Goal: Transaction & Acquisition: Purchase product/service

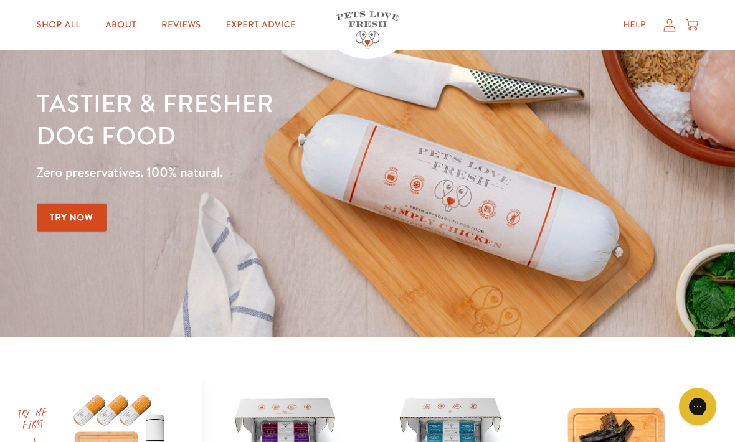
scroll to position [77, 0]
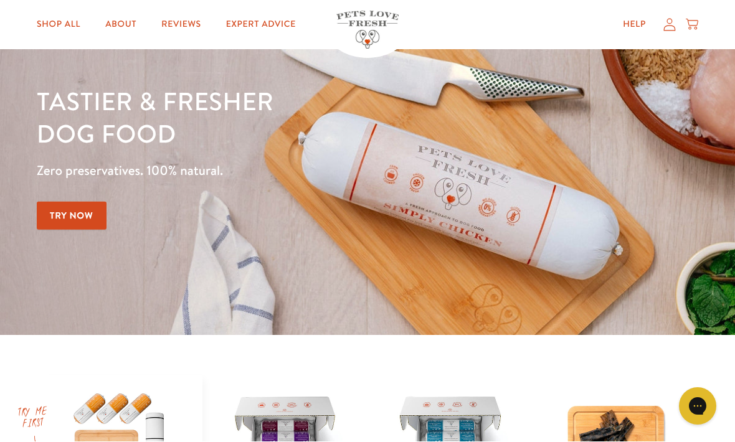
click at [670, 25] on icon at bounding box center [669, 24] width 12 height 13
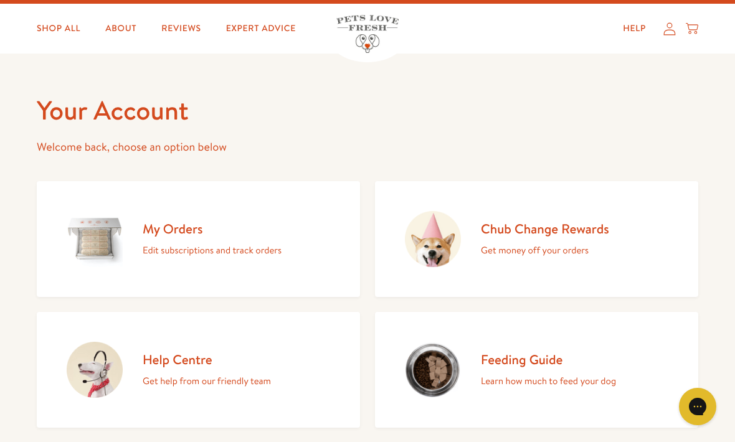
scroll to position [25, 0]
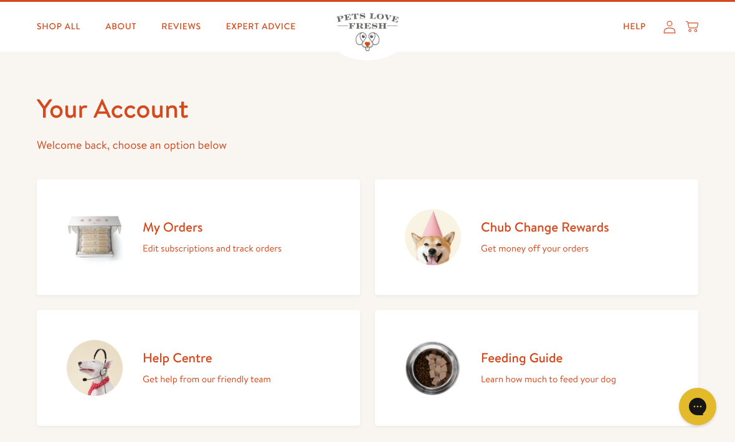
click at [533, 229] on h2 "Chub Change Rewards" at bounding box center [545, 227] width 128 height 17
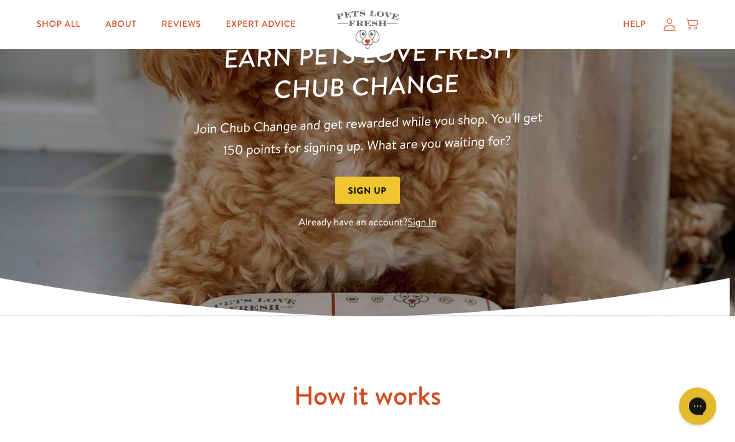
scroll to position [135, 0]
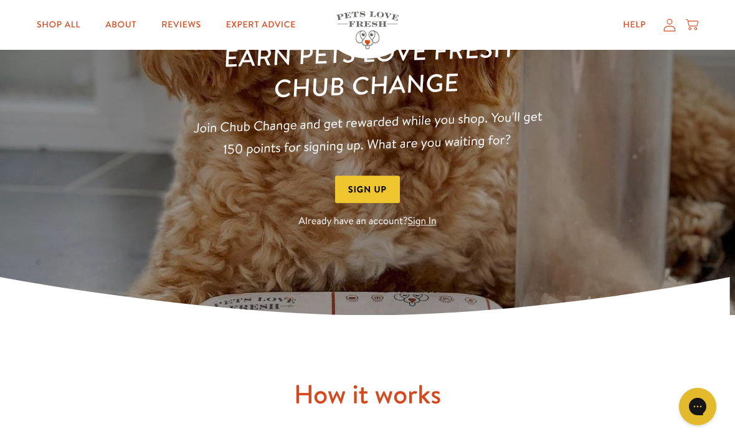
click at [424, 221] on link "Sign In" at bounding box center [422, 222] width 29 height 14
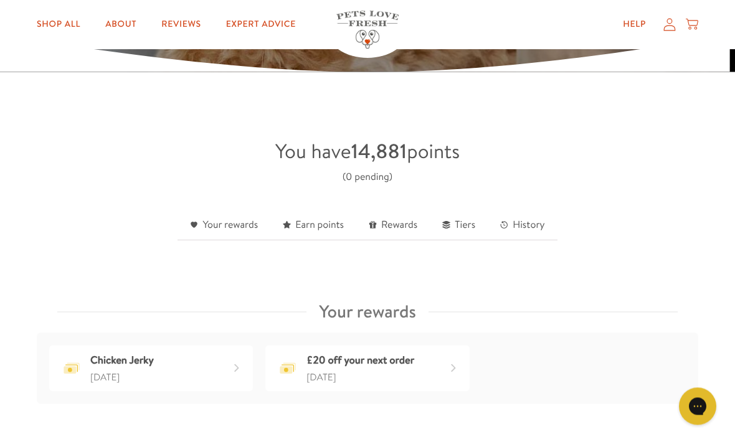
scroll to position [255, 0]
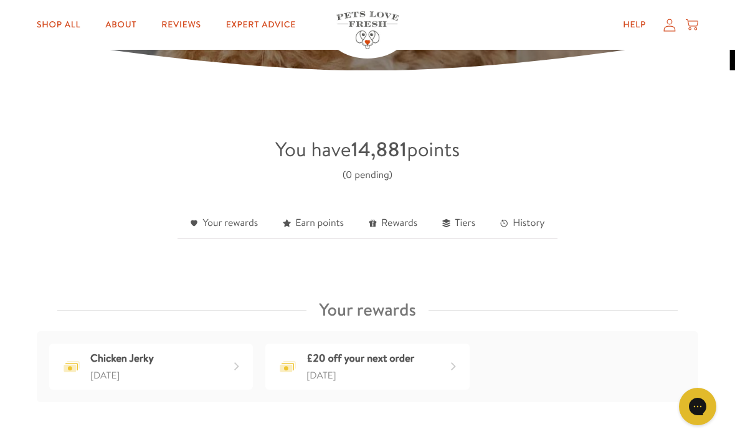
click at [395, 219] on link "Rewards" at bounding box center [392, 224] width 73 height 31
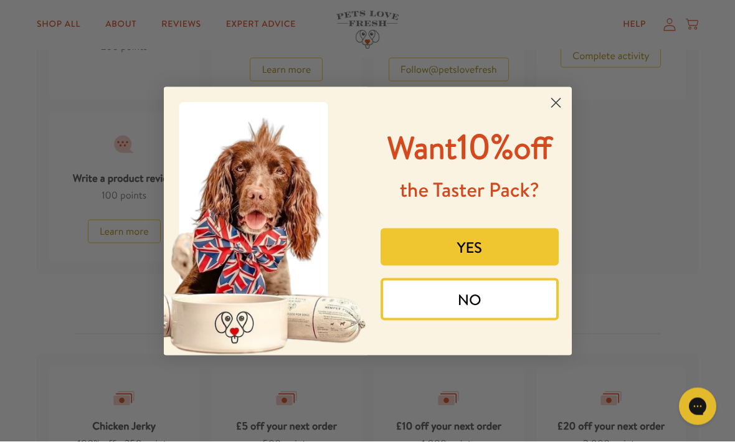
scroll to position [883, 0]
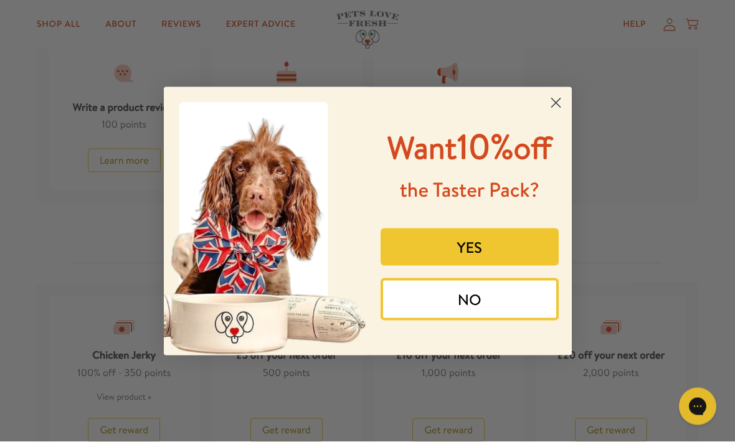
click at [553, 107] on circle "Close dialog" at bounding box center [555, 102] width 21 height 21
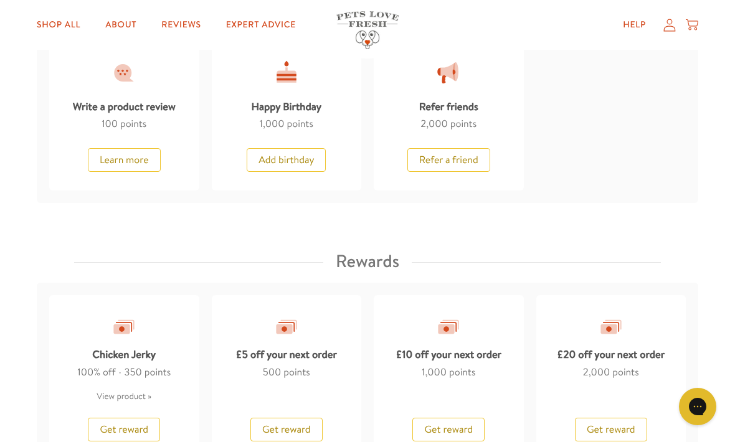
click at [606, 427] on span "Get reward" at bounding box center [611, 430] width 49 height 14
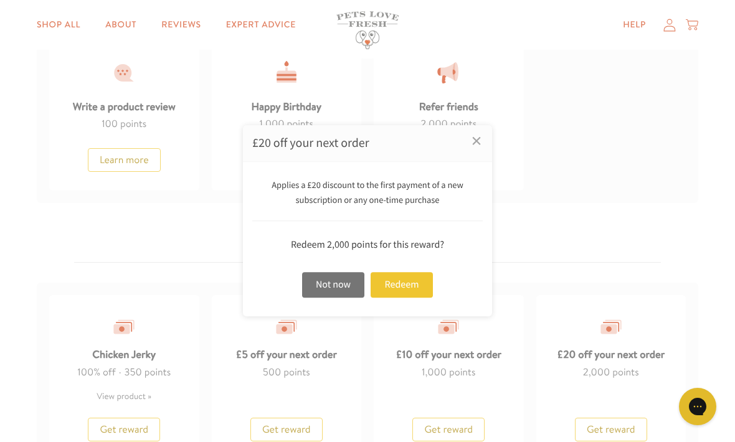
click at [404, 298] on div "Redeem" at bounding box center [402, 285] width 62 height 26
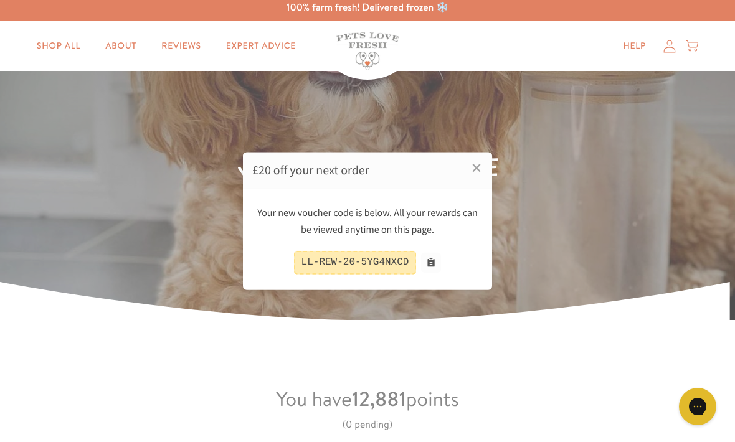
scroll to position [0, 0]
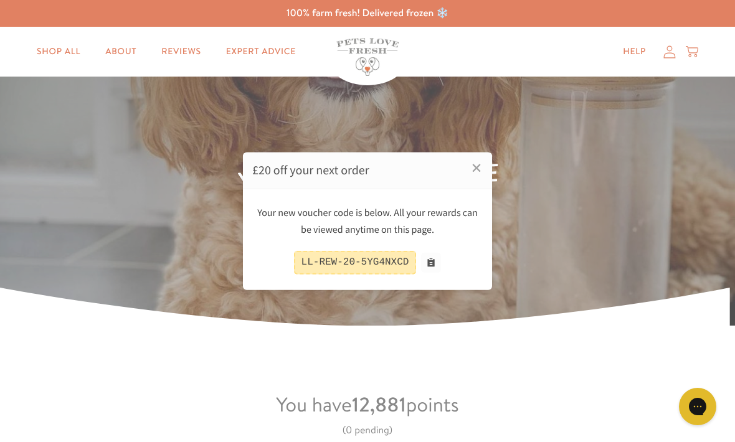
click at [52, 54] on div at bounding box center [367, 221] width 735 height 442
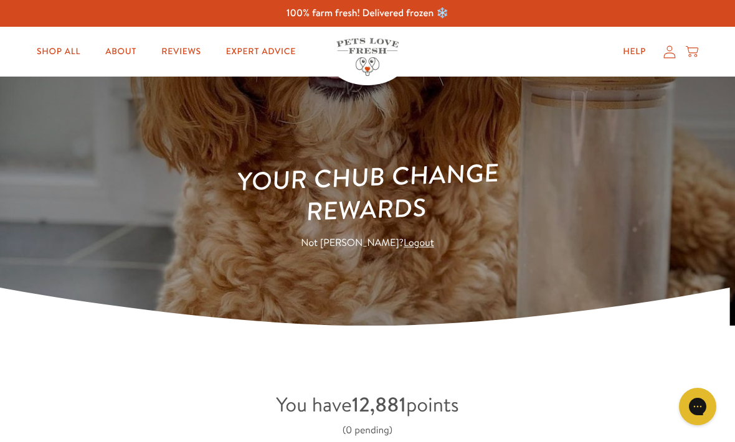
click at [48, 48] on link "Shop All" at bounding box center [59, 51] width 64 height 25
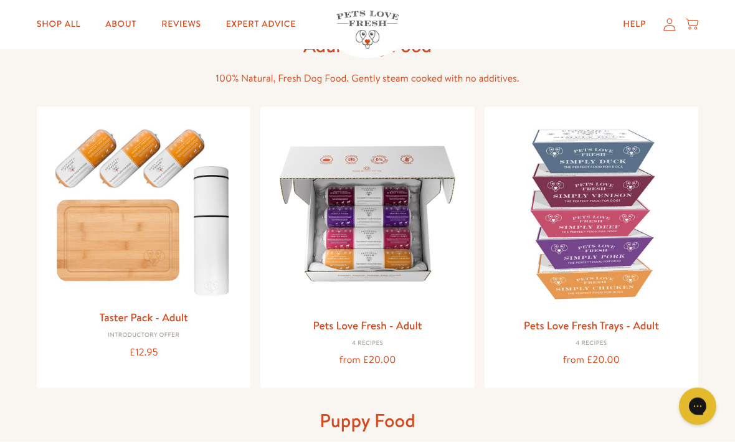
scroll to position [146, 0]
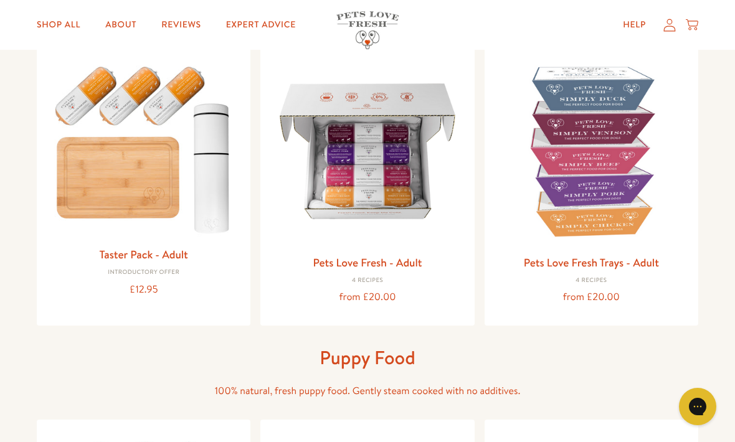
click at [374, 255] on link "Pets Love Fresh - Adult" at bounding box center [367, 263] width 109 height 16
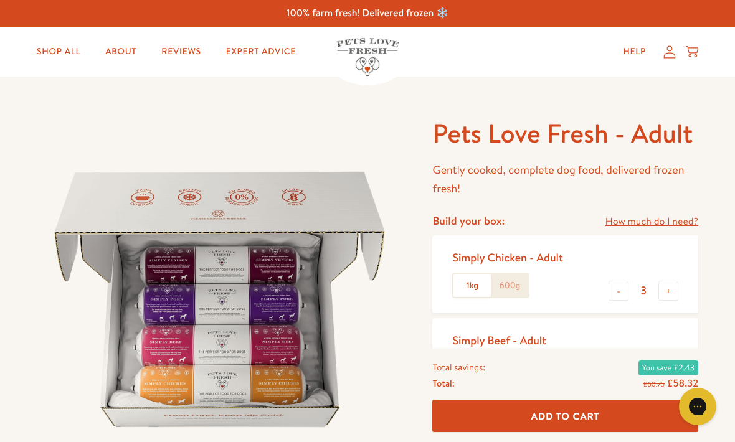
click at [515, 282] on label "600g" at bounding box center [509, 286] width 37 height 24
click at [0, 0] on input "600g" at bounding box center [0, 0] width 0 height 0
click at [510, 283] on label "600g" at bounding box center [509, 286] width 37 height 24
click at [0, 0] on input "600g" at bounding box center [0, 0] width 0 height 0
click at [674, 288] on button "+" at bounding box center [668, 291] width 20 height 20
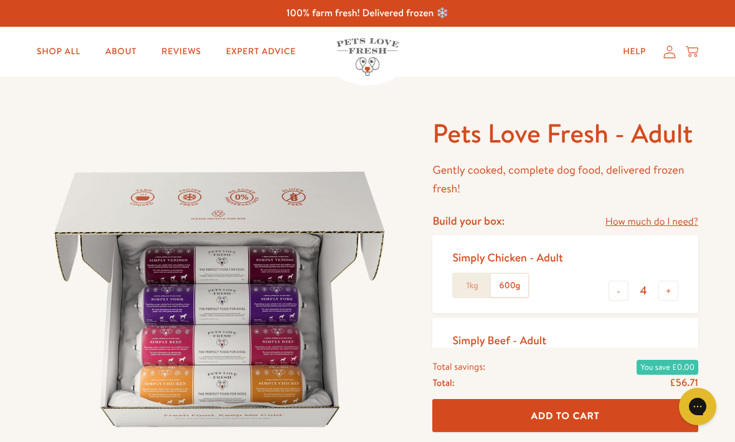
click at [675, 289] on button "+" at bounding box center [668, 291] width 20 height 20
type input "5"
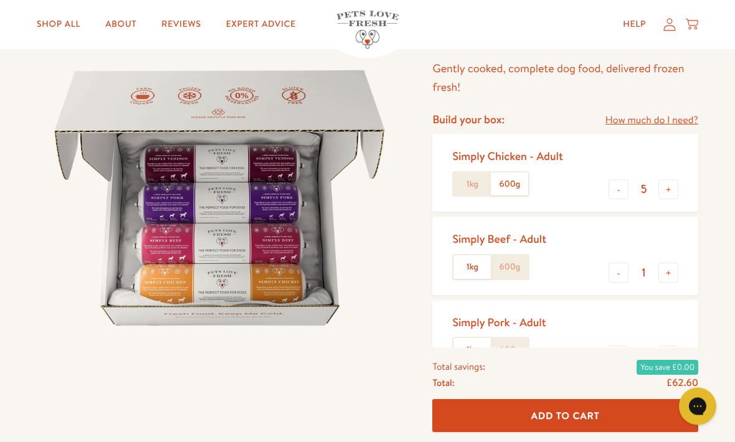
scroll to position [102, 0]
click at [620, 272] on button "-" at bounding box center [619, 273] width 20 height 20
type input "0"
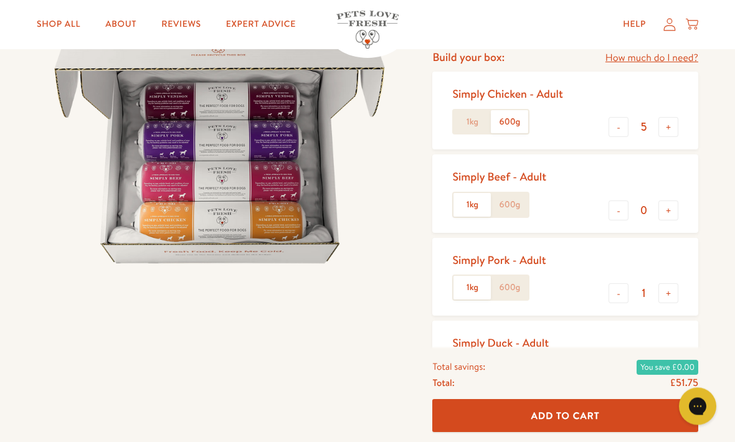
click at [673, 292] on button "+" at bounding box center [668, 294] width 20 height 20
click at [669, 292] on button "+" at bounding box center [668, 293] width 20 height 20
click at [670, 292] on button "+" at bounding box center [668, 293] width 20 height 20
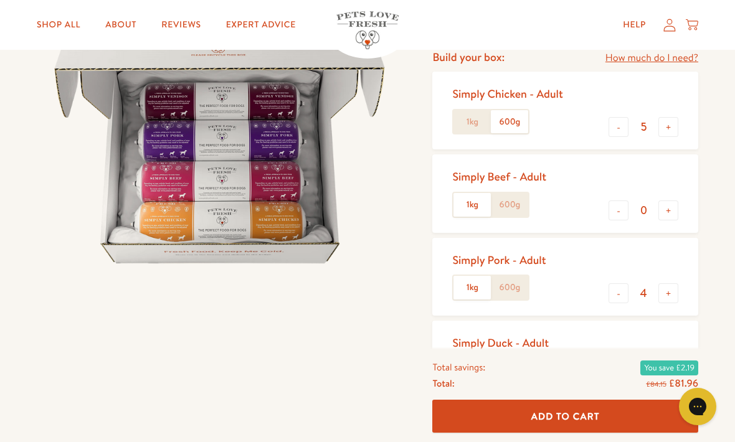
click at [670, 285] on button "+" at bounding box center [668, 293] width 20 height 20
type input "5"
click at [620, 373] on button "-" at bounding box center [619, 376] width 20 height 20
type input "0"
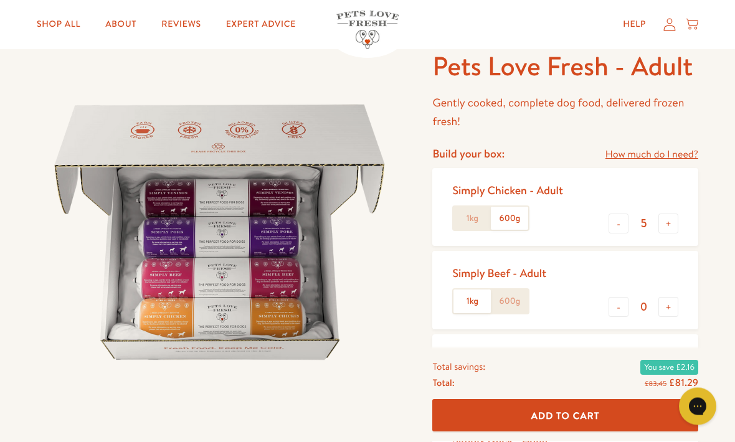
scroll to position [67, 0]
click at [674, 223] on button "+" at bounding box center [668, 224] width 20 height 20
type input "6"
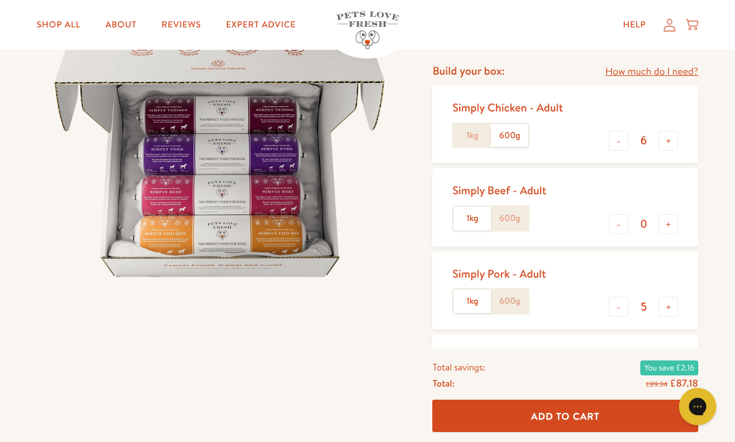
scroll to position [177, 0]
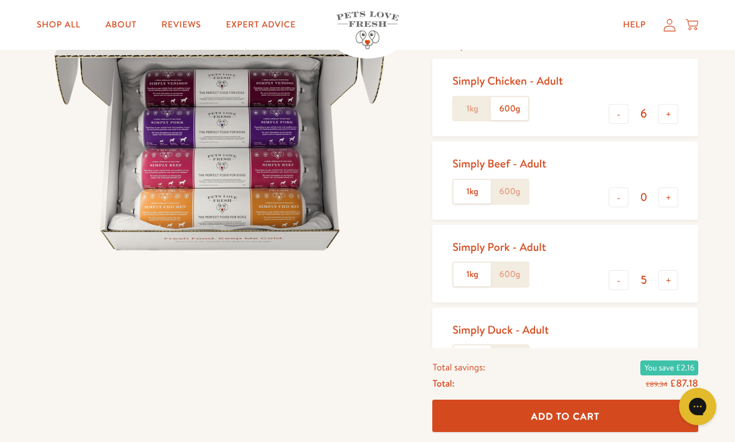
click at [670, 276] on button "+" at bounding box center [668, 280] width 20 height 20
type input "6"
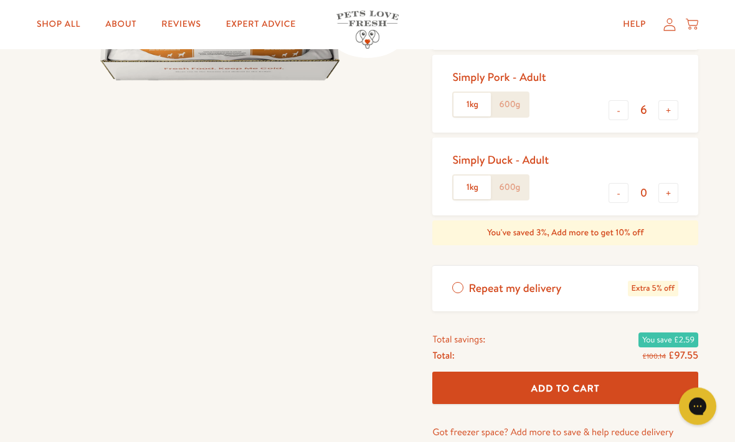
scroll to position [348, 0]
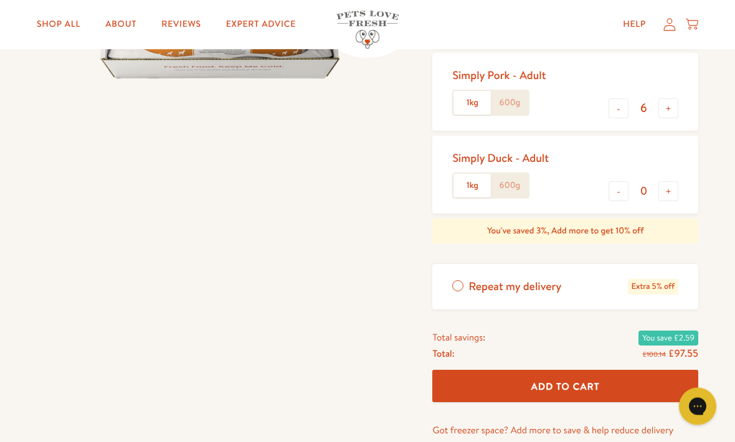
click at [561, 381] on span "Add To Cart" at bounding box center [565, 387] width 69 height 13
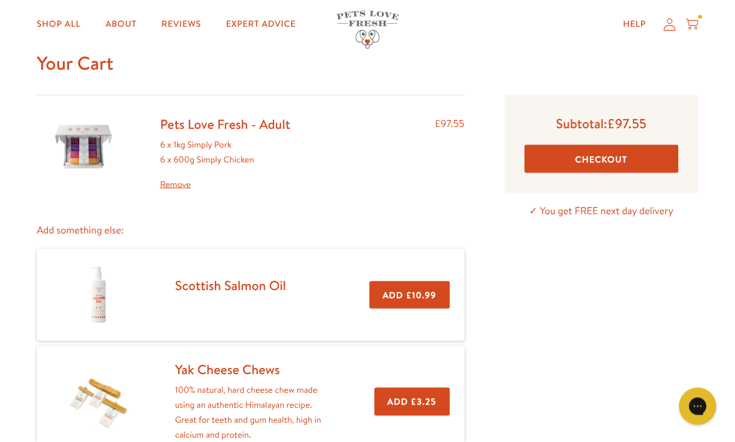
scroll to position [16, 0]
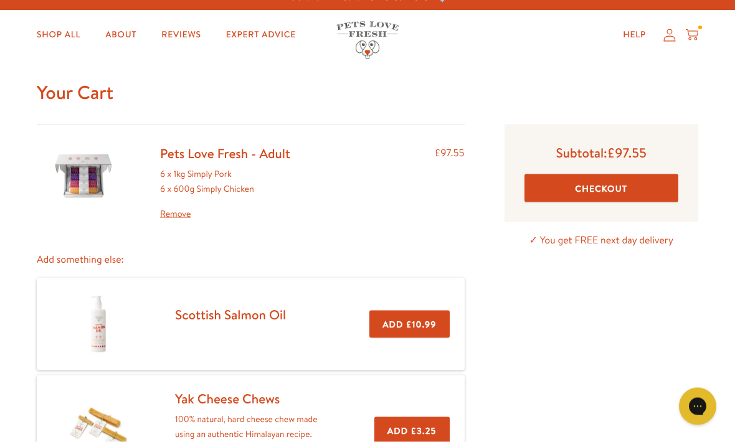
click at [608, 189] on button "Checkout" at bounding box center [601, 188] width 154 height 28
